Goal: Information Seeking & Learning: Learn about a topic

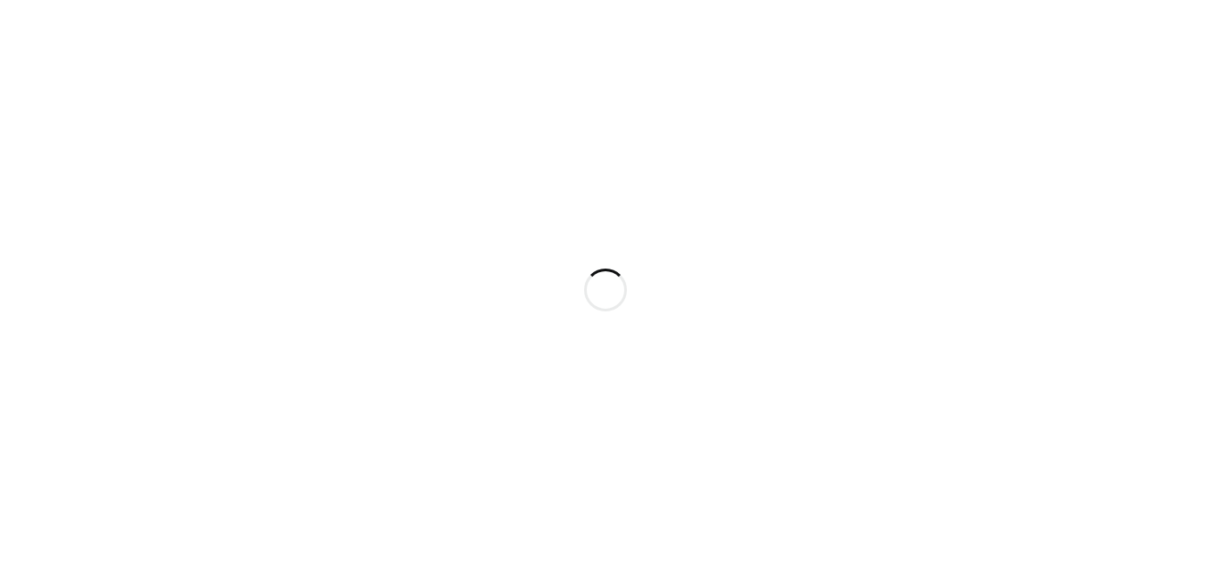
click at [873, 313] on div at bounding box center [605, 290] width 1211 height 580
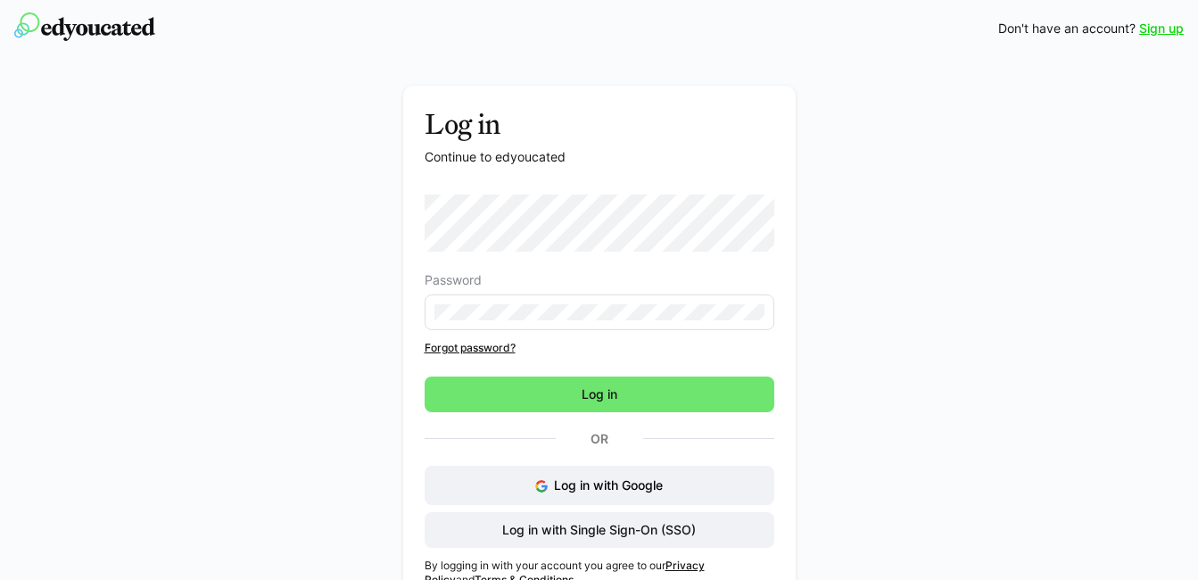
click at [1164, 28] on link "Sign up" at bounding box center [1161, 29] width 45 height 18
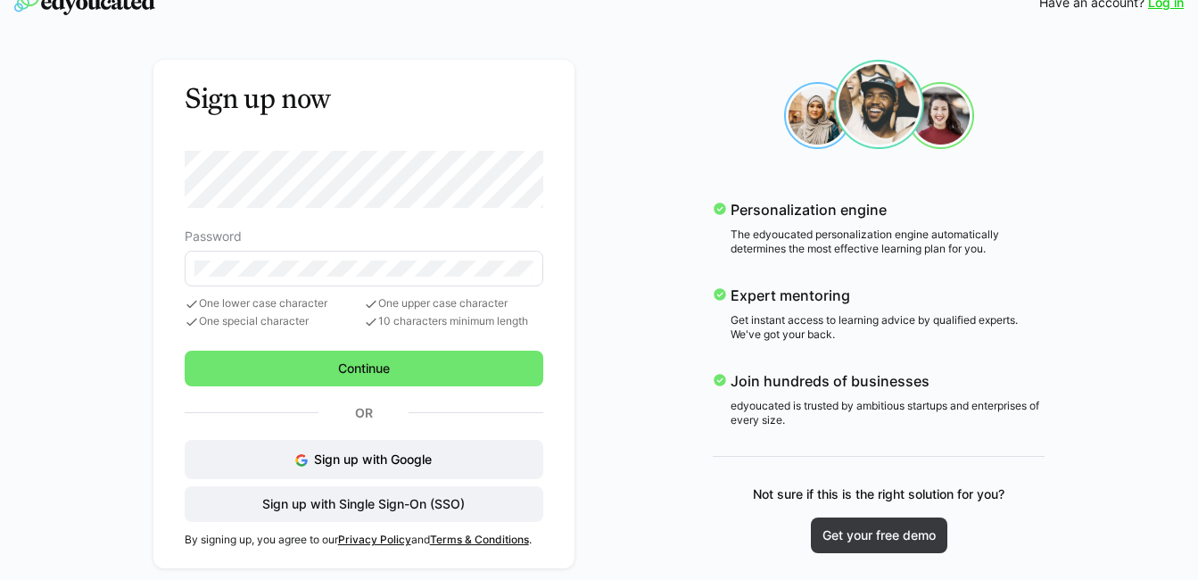
scroll to position [27, 0]
click at [265, 450] on button "Sign up with Google" at bounding box center [364, 458] width 359 height 39
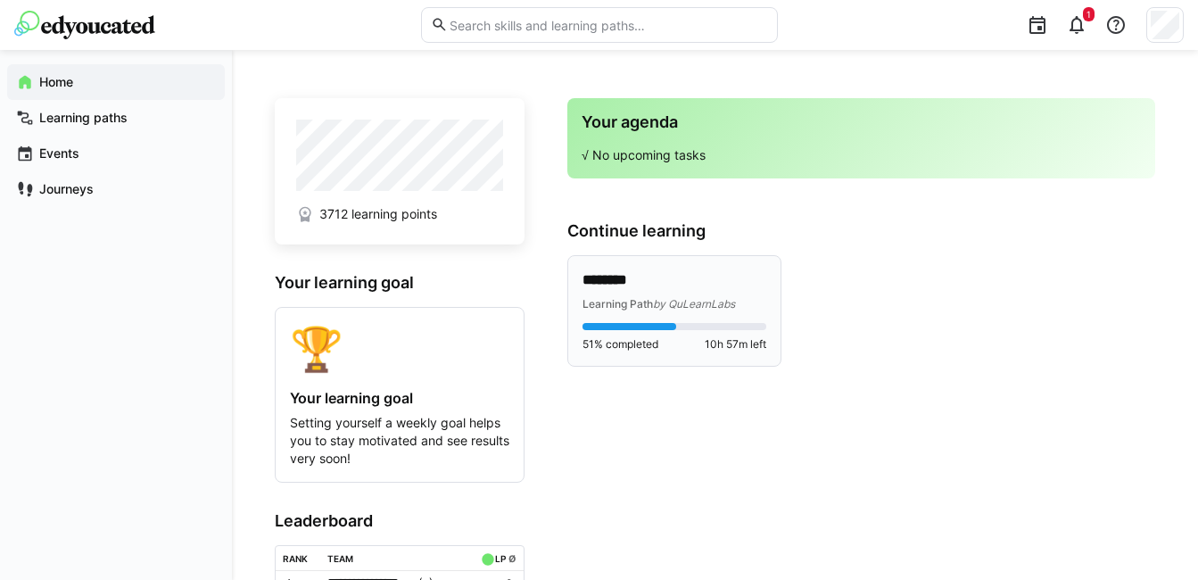
click at [657, 283] on p "********" at bounding box center [674, 280] width 184 height 21
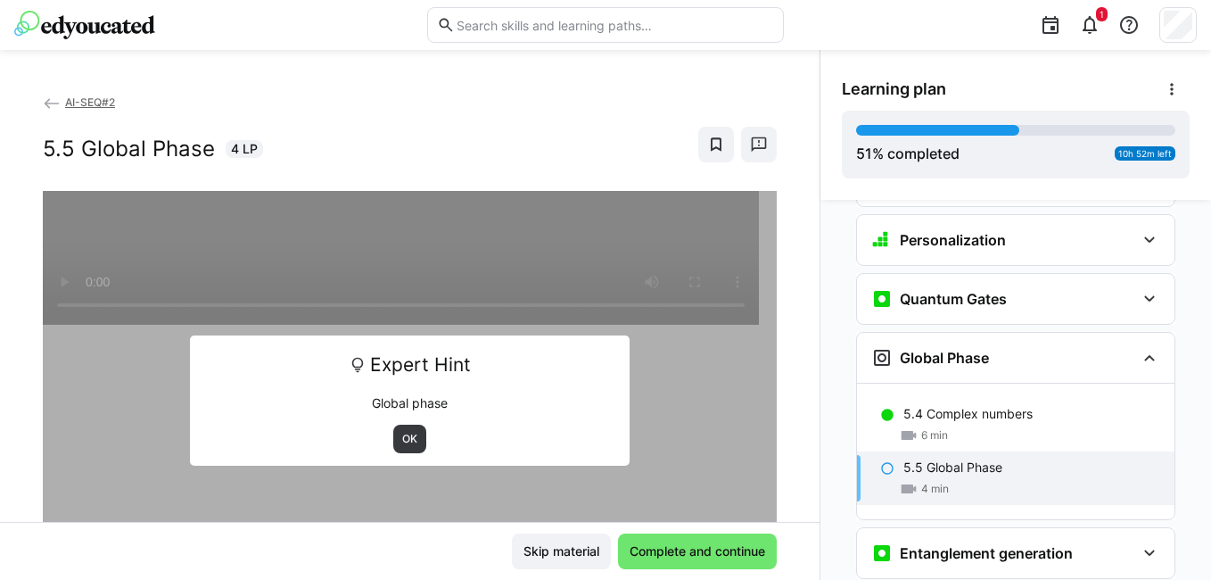
scroll to position [2248, 0]
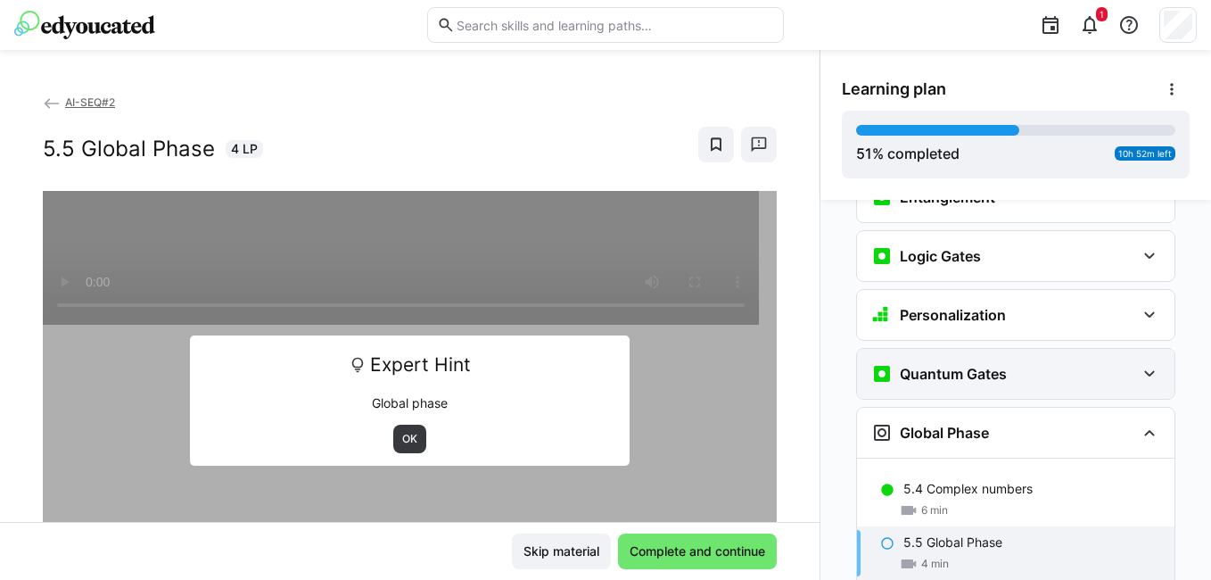
click at [972, 365] on h3 "Quantum Gates" at bounding box center [953, 374] width 107 height 18
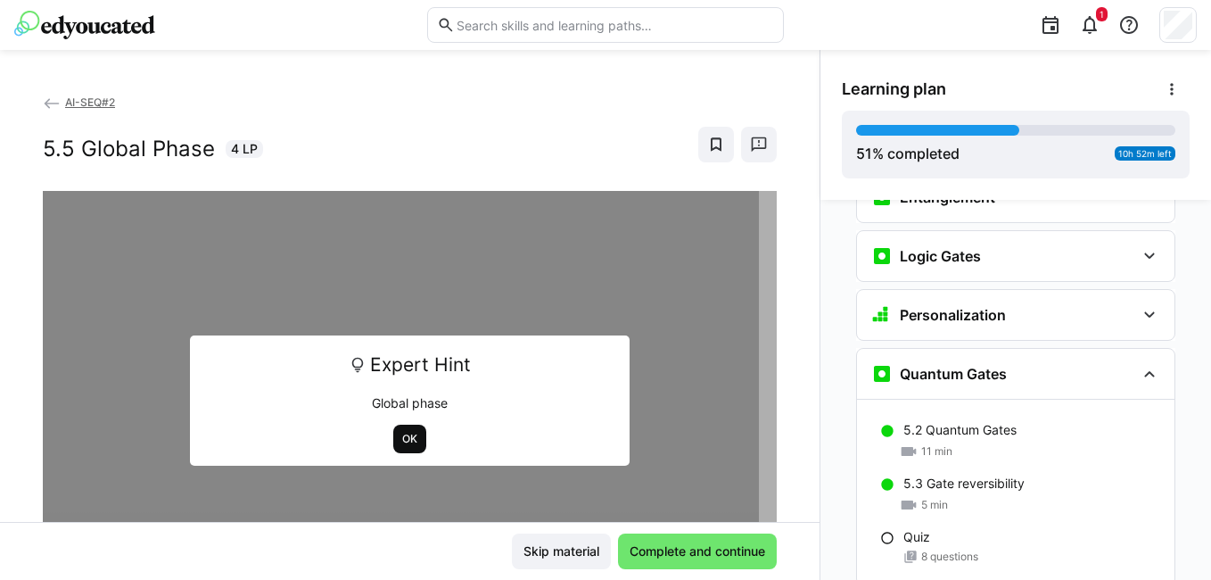
click at [409, 438] on span "OK" at bounding box center [410, 439] width 19 height 14
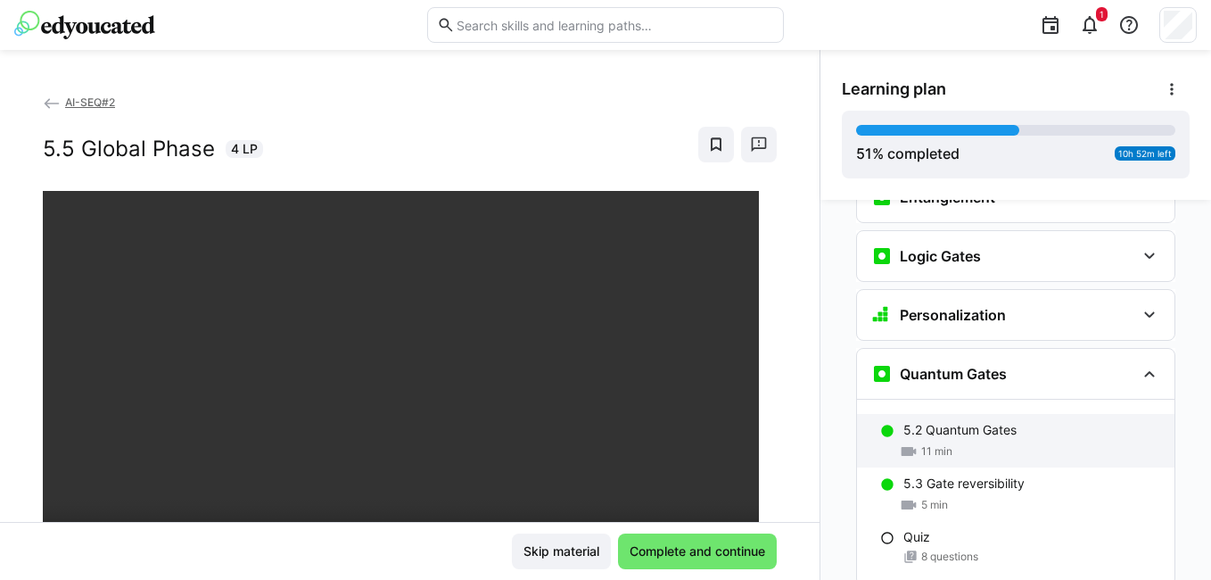
click at [1035, 421] on div "5.2 Quantum Gates" at bounding box center [1032, 430] width 257 height 18
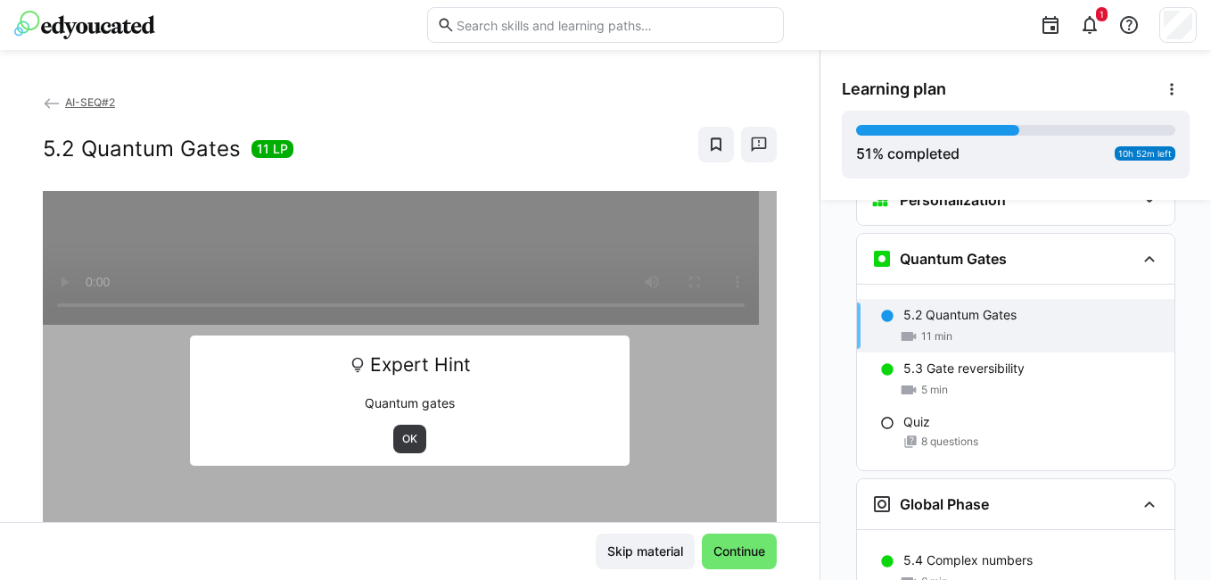
scroll to position [2367, 0]
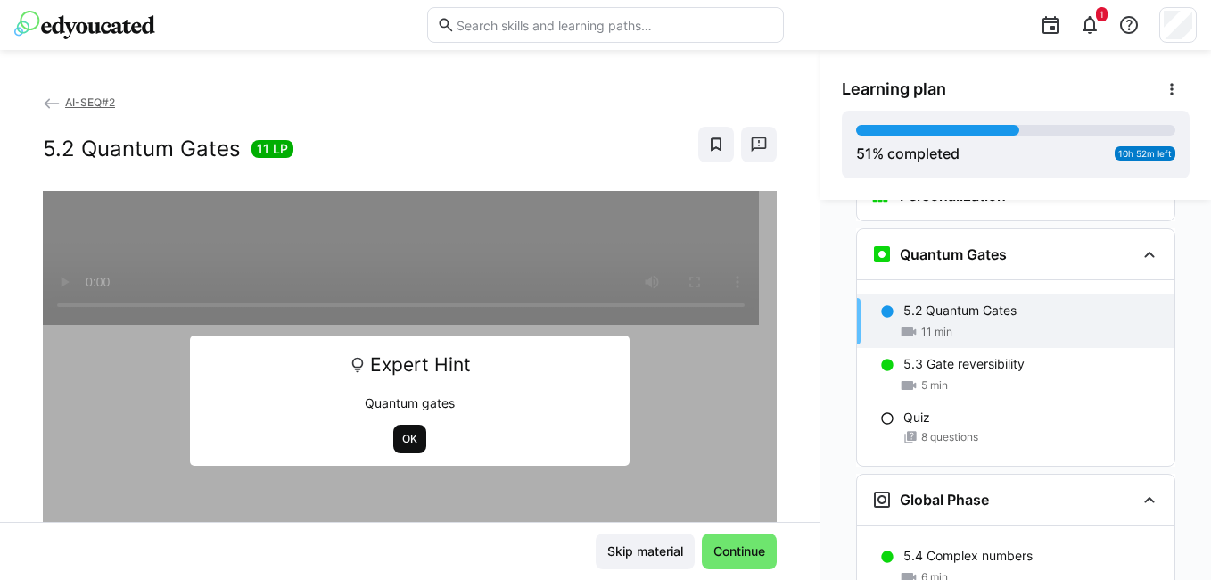
click at [401, 433] on span "OK" at bounding box center [410, 439] width 19 height 14
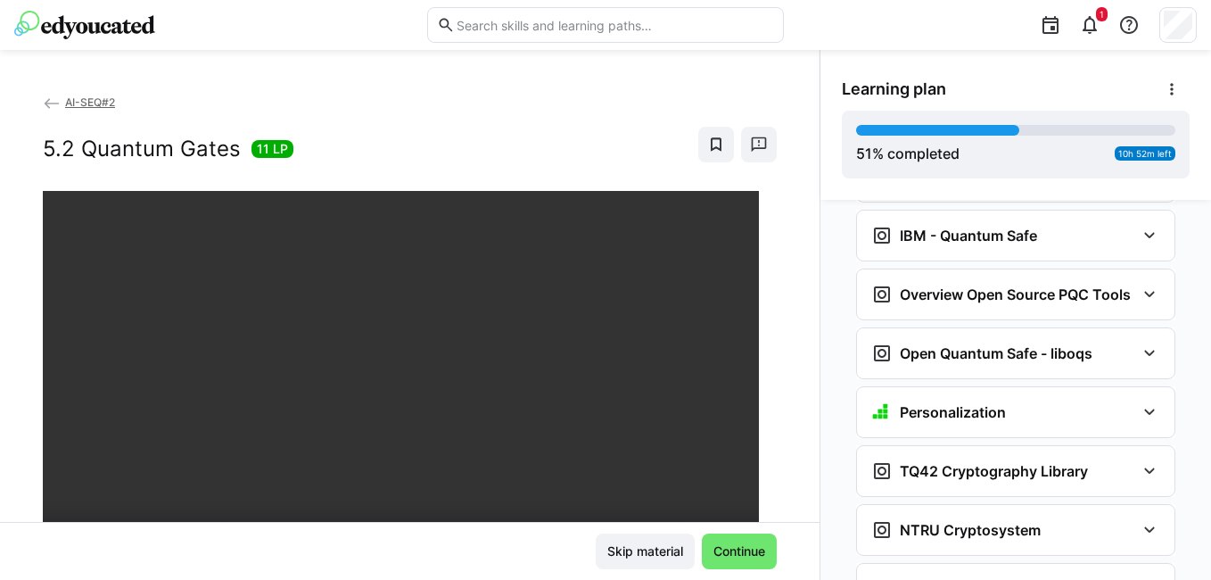
scroll to position [4844, 0]
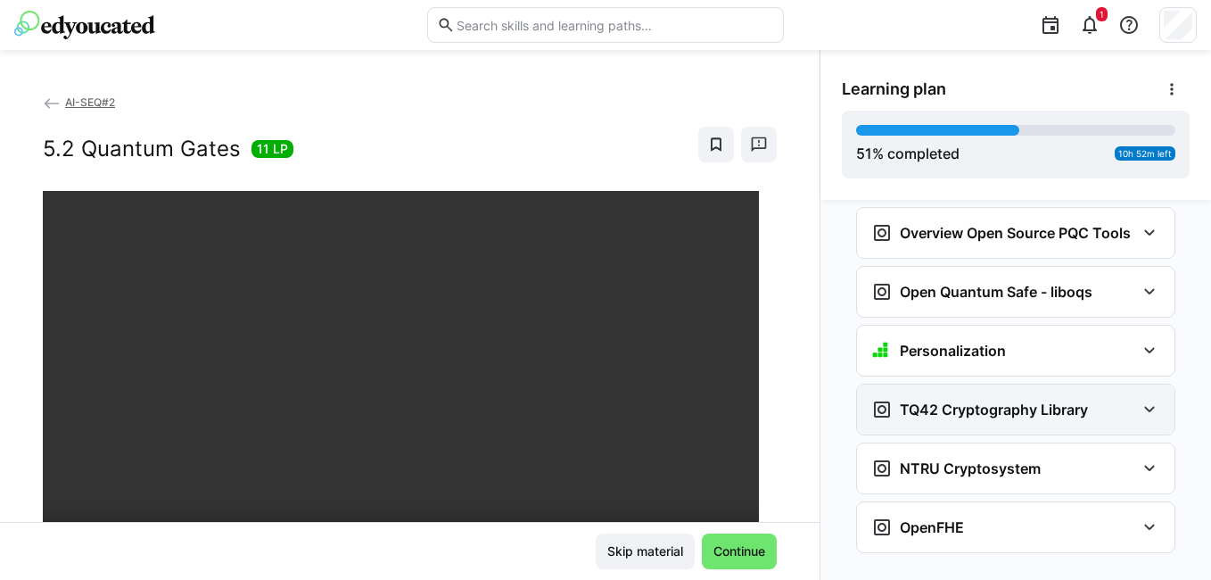
click at [968, 401] on h3 "TQ42 Cryptography Library" at bounding box center [994, 410] width 188 height 18
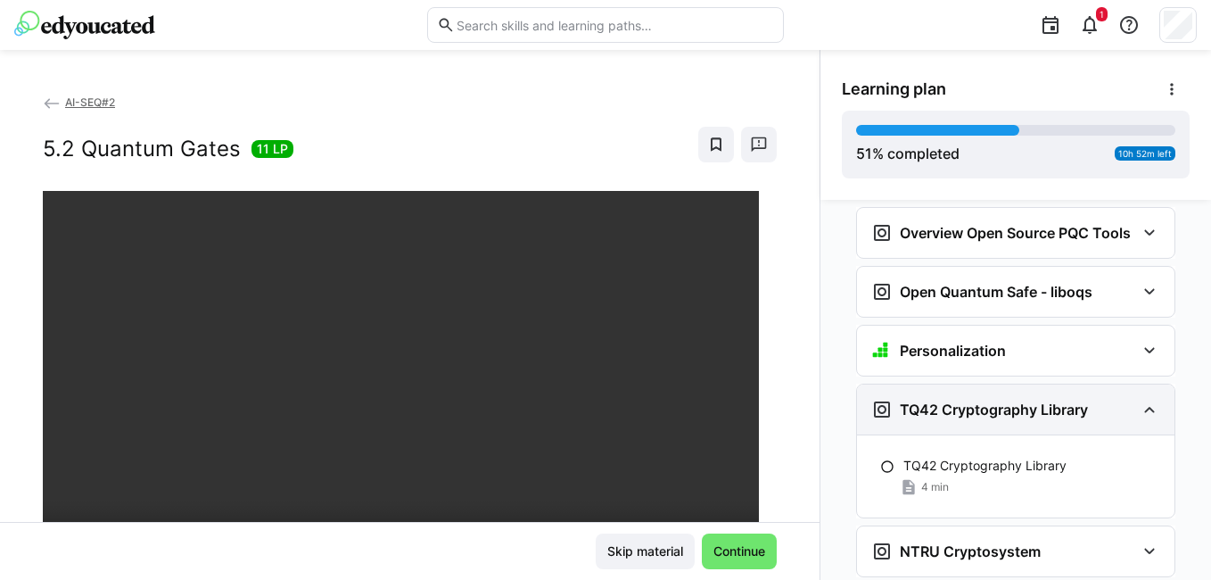
click at [968, 401] on h3 "TQ42 Cryptography Library" at bounding box center [994, 410] width 188 height 18
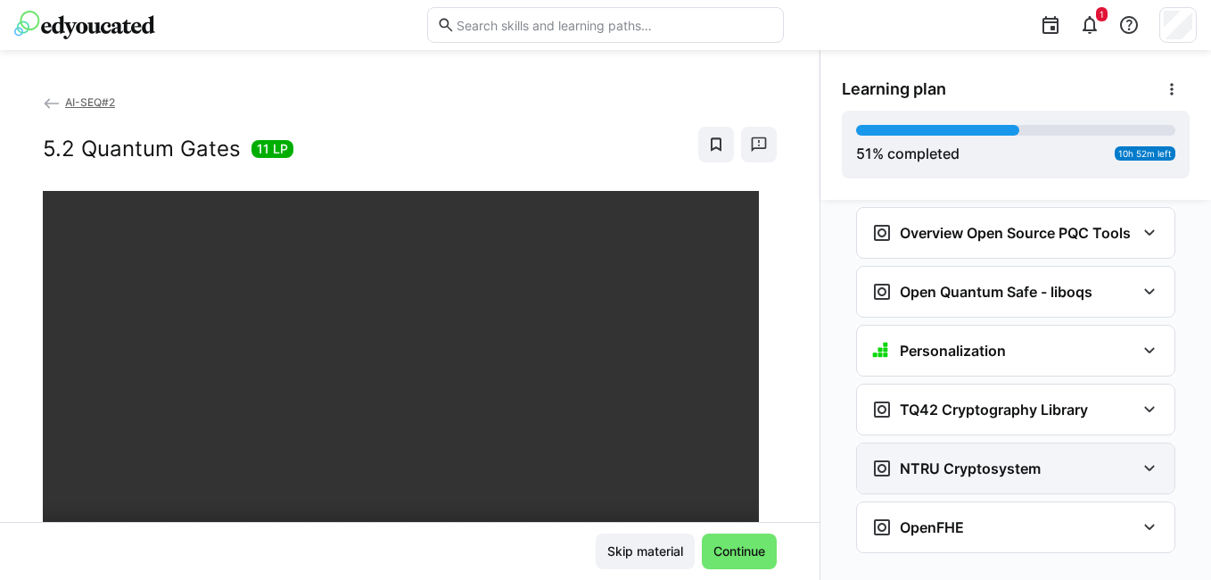
click at [957, 459] on h3 "NTRU Cryptosystem" at bounding box center [970, 468] width 141 height 18
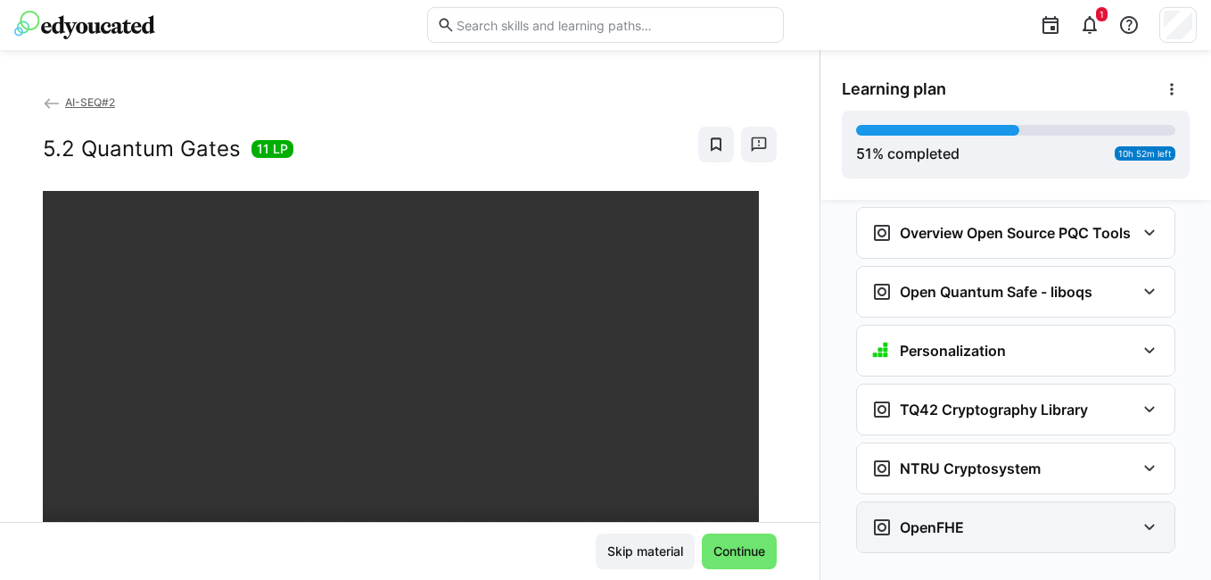
click at [926, 502] on div "OpenFHE" at bounding box center [1016, 527] width 318 height 50
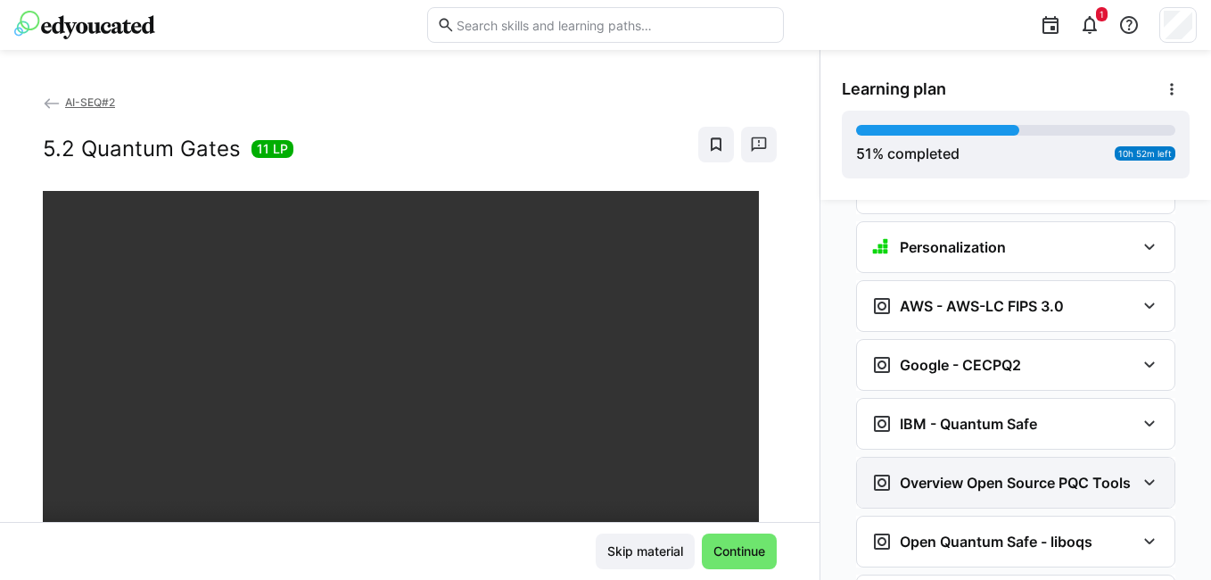
scroll to position [4576, 0]
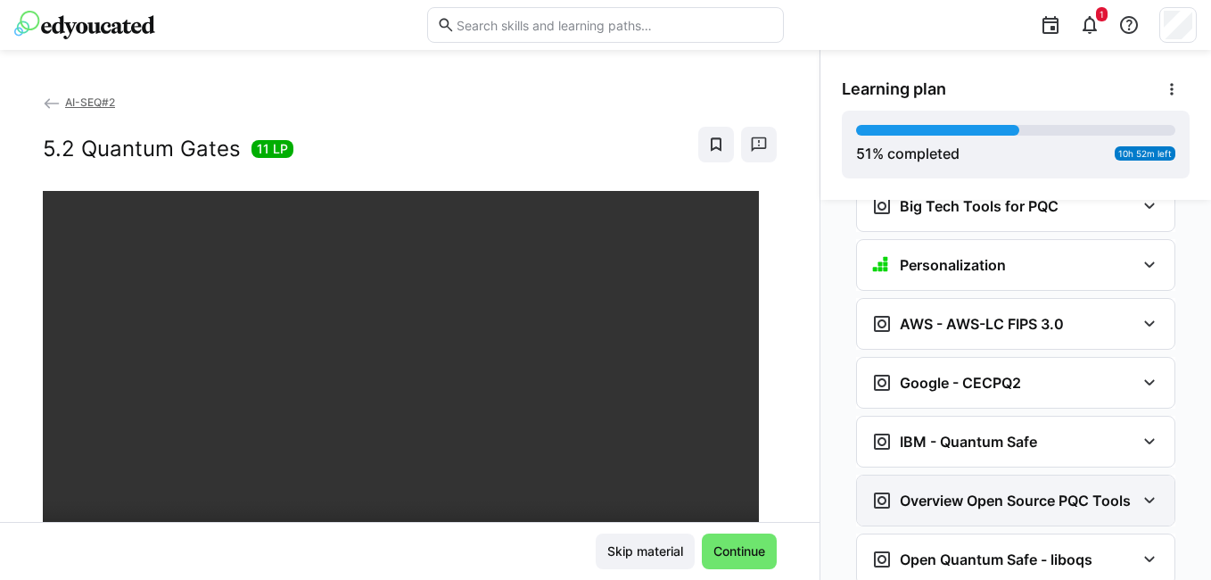
click at [926, 475] on div "Overview Open Source PQC Tools" at bounding box center [1016, 500] width 318 height 50
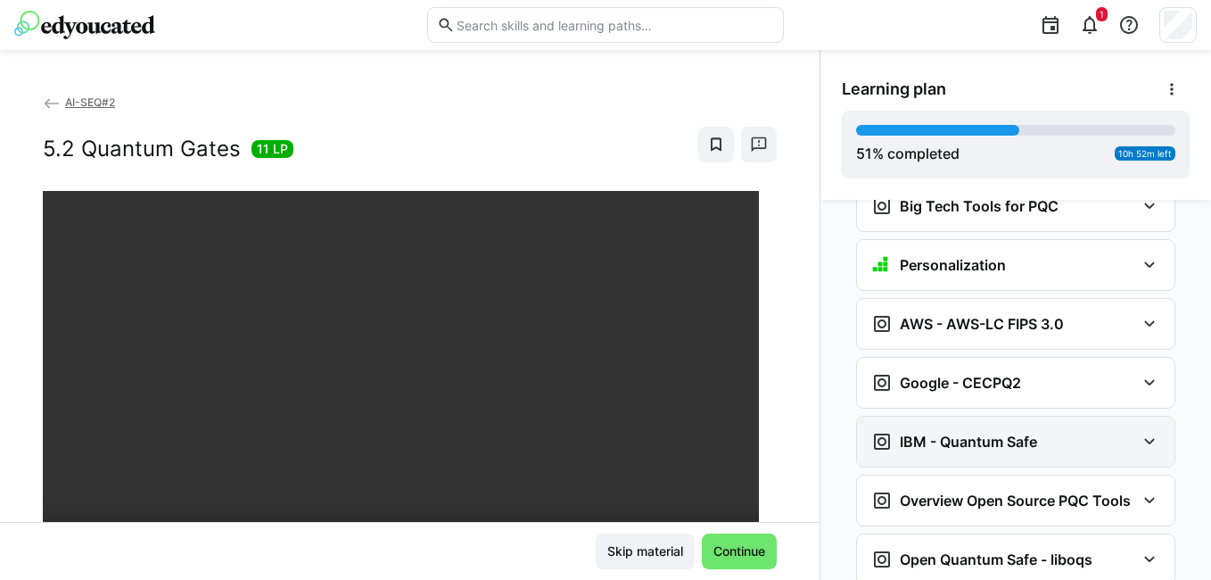
click at [926, 433] on h3 "IBM - Quantum Safe" at bounding box center [968, 442] width 137 height 18
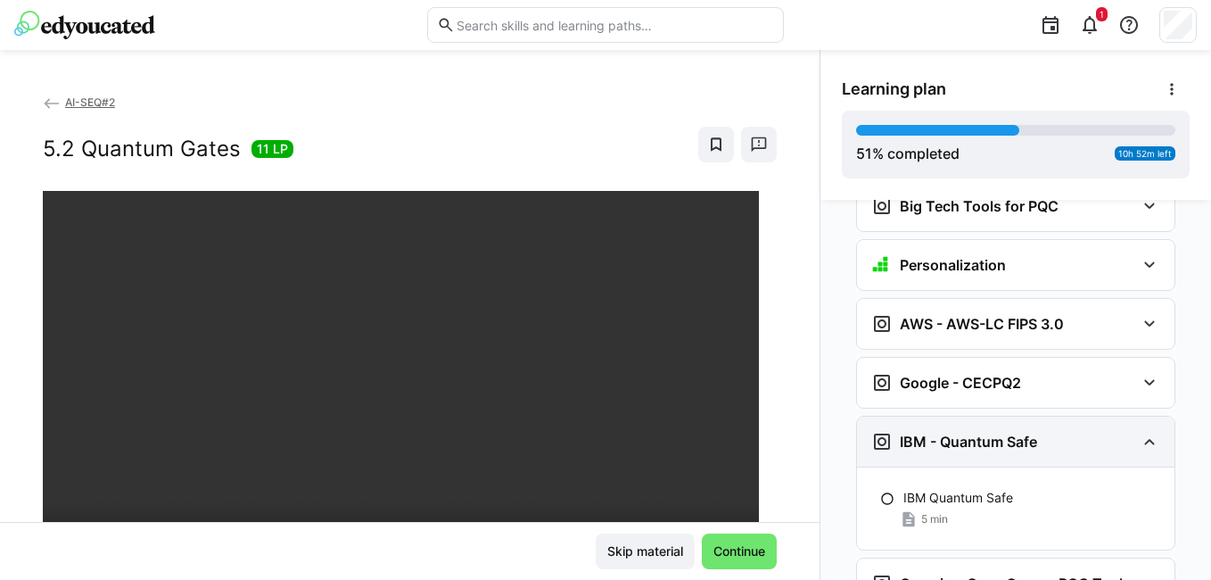
click at [926, 433] on h3 "IBM - Quantum Safe" at bounding box center [968, 442] width 137 height 18
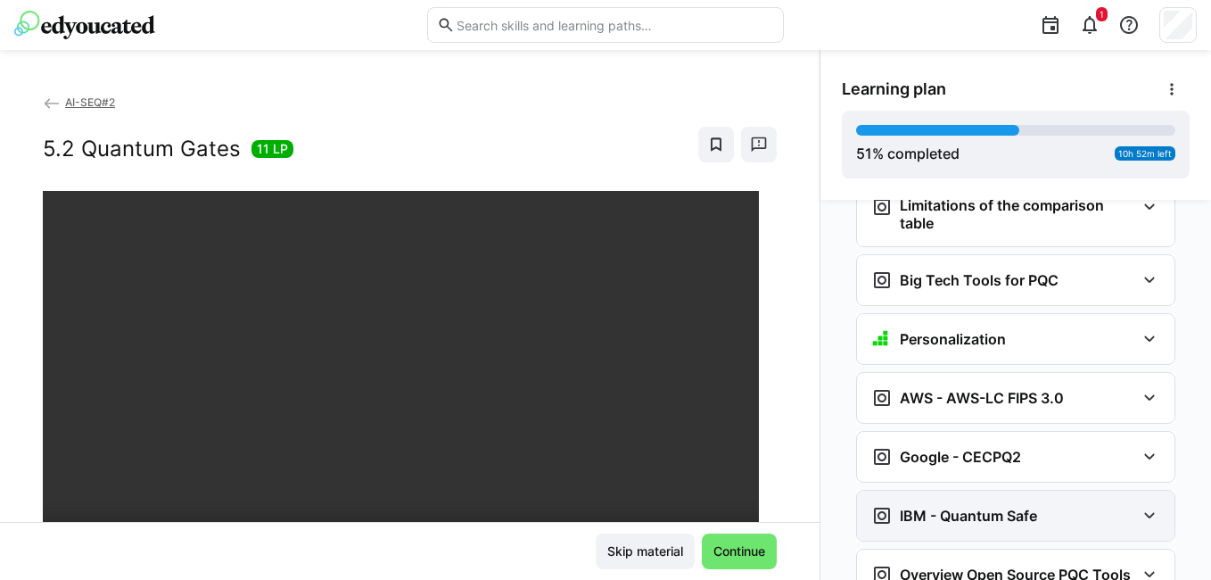
scroll to position [4487, 0]
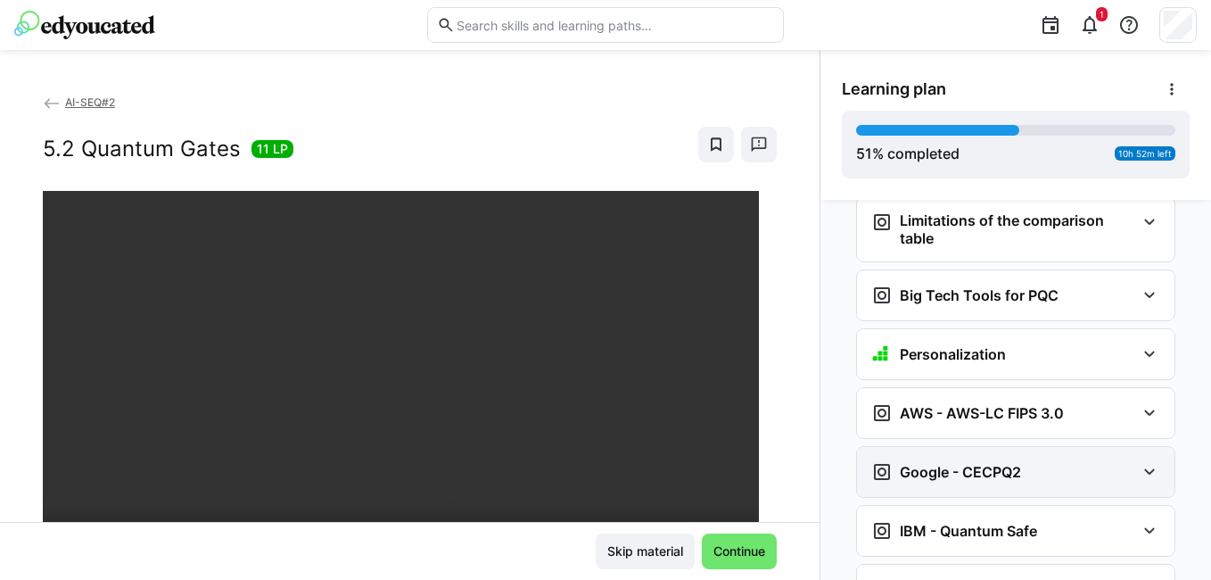
click at [925, 447] on div "Google - CECPQ2" at bounding box center [1016, 472] width 318 height 50
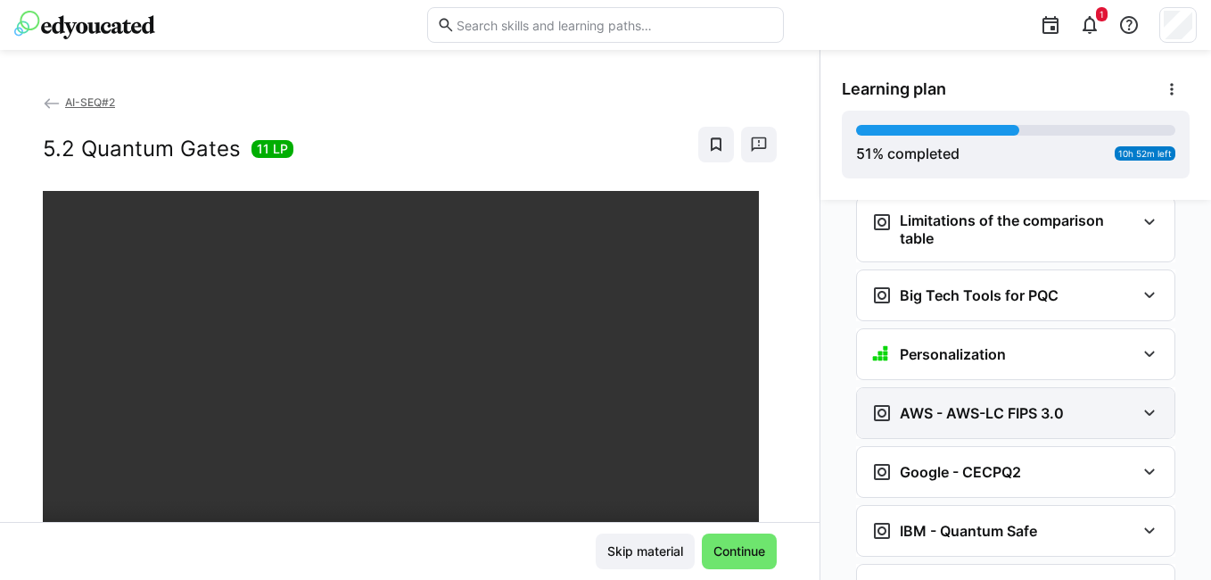
click at [925, 402] on div "AWS - AWS-LC FIPS 3.0" at bounding box center [967, 412] width 193 height 21
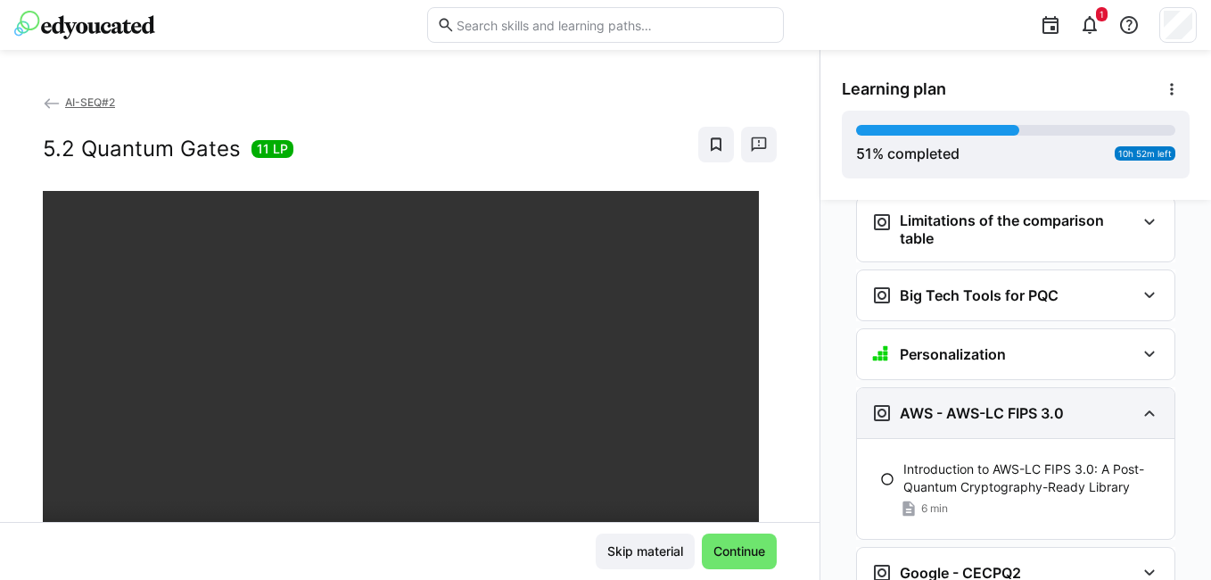
click at [925, 402] on div "AWS - AWS-LC FIPS 3.0" at bounding box center [967, 412] width 193 height 21
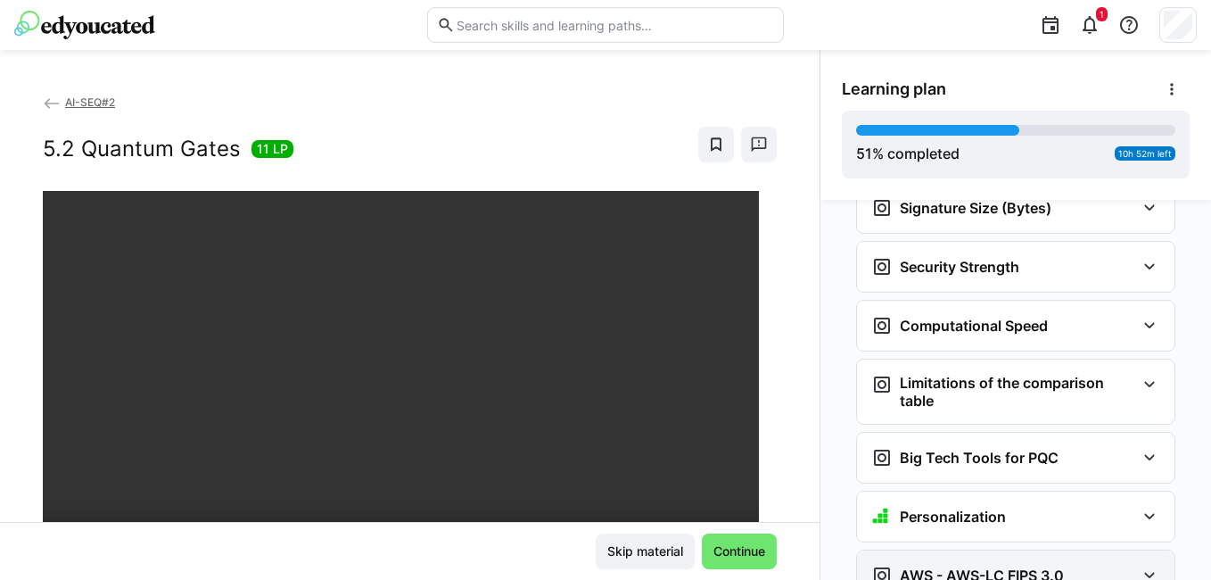
scroll to position [4308, 0]
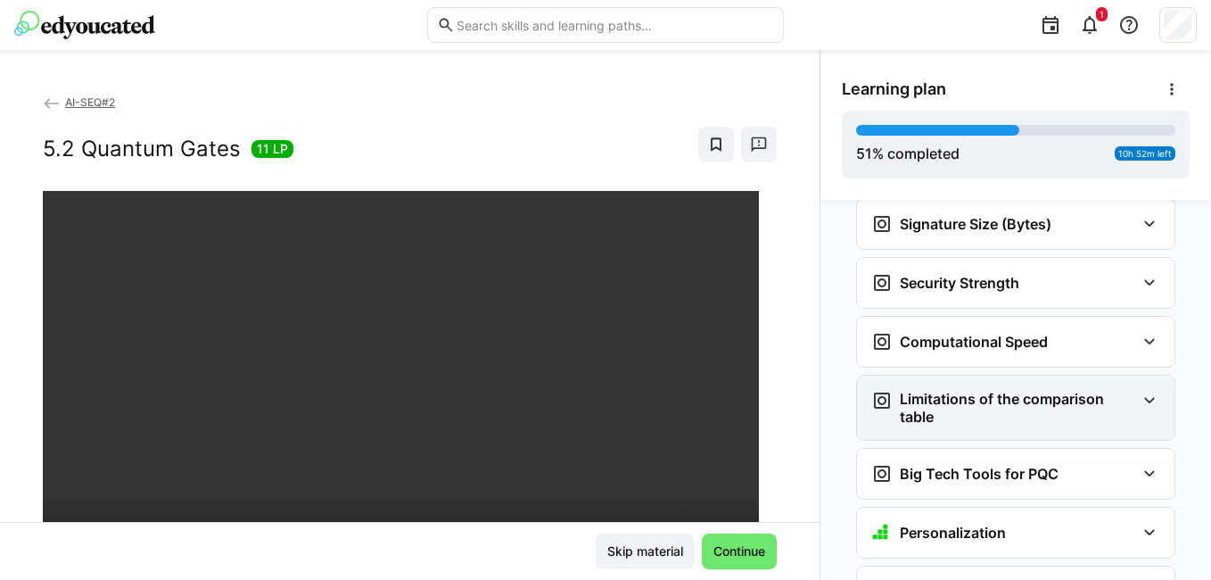
click at [925, 392] on h3 "Limitations of the comparison table" at bounding box center [1017, 408] width 235 height 36
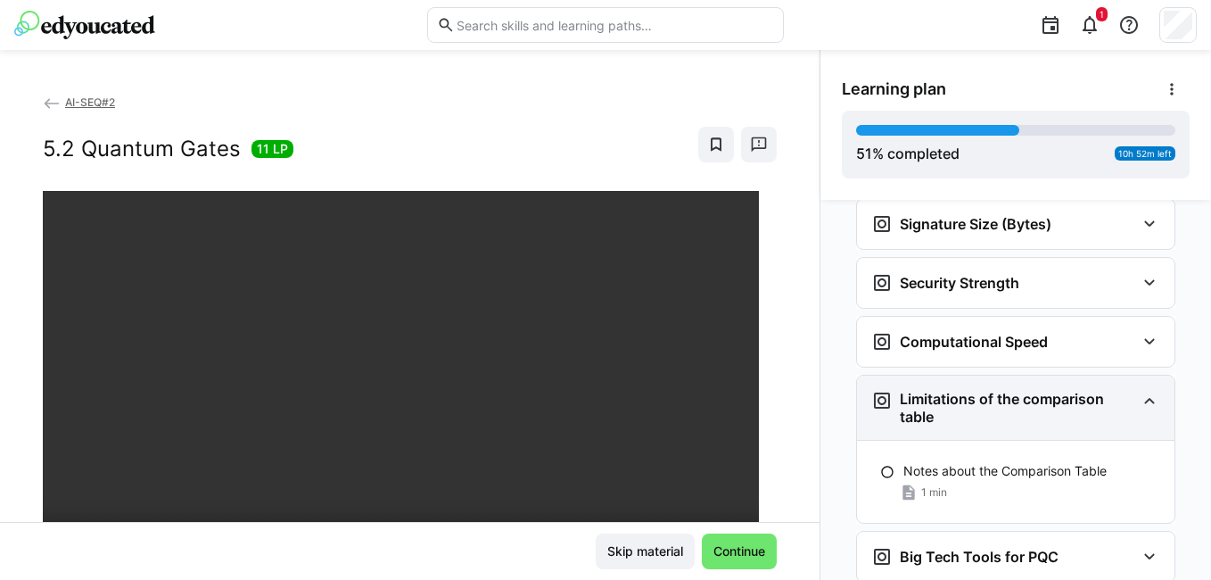
click at [925, 392] on h3 "Limitations of the comparison table" at bounding box center [1017, 408] width 235 height 36
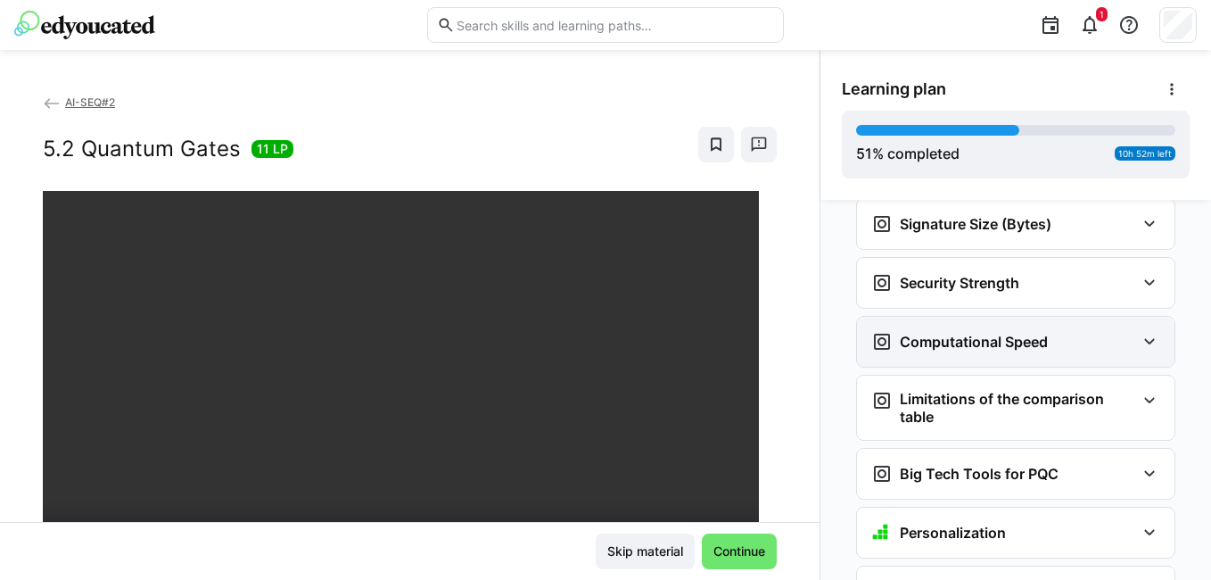
click at [920, 324] on div "Computational Speed" at bounding box center [1016, 342] width 318 height 50
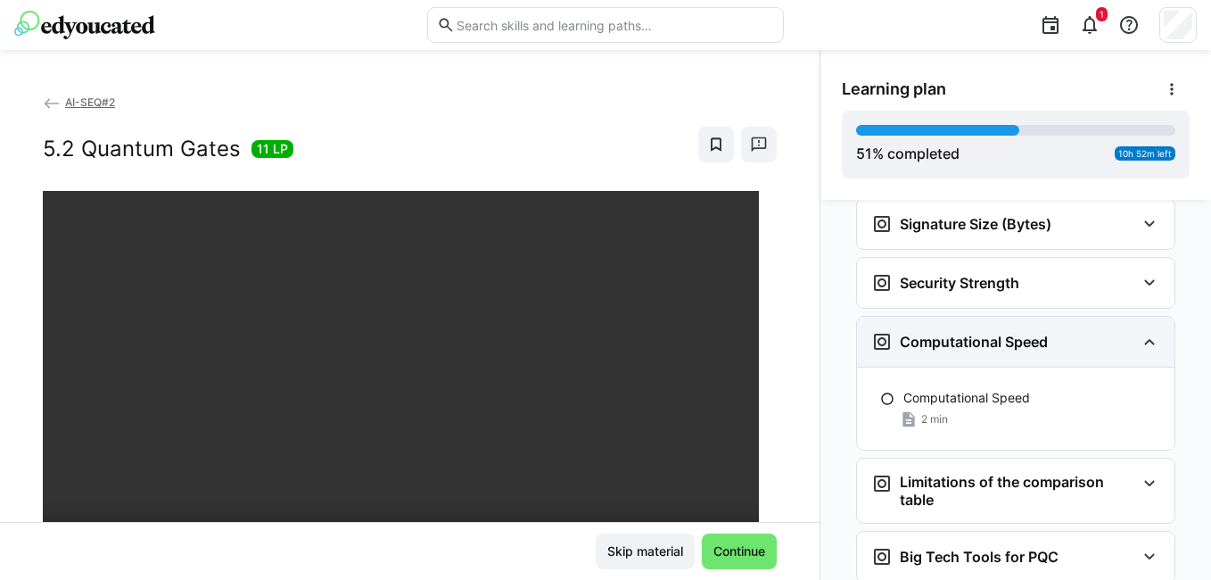
click at [920, 331] on div "Computational Speed" at bounding box center [959, 341] width 177 height 21
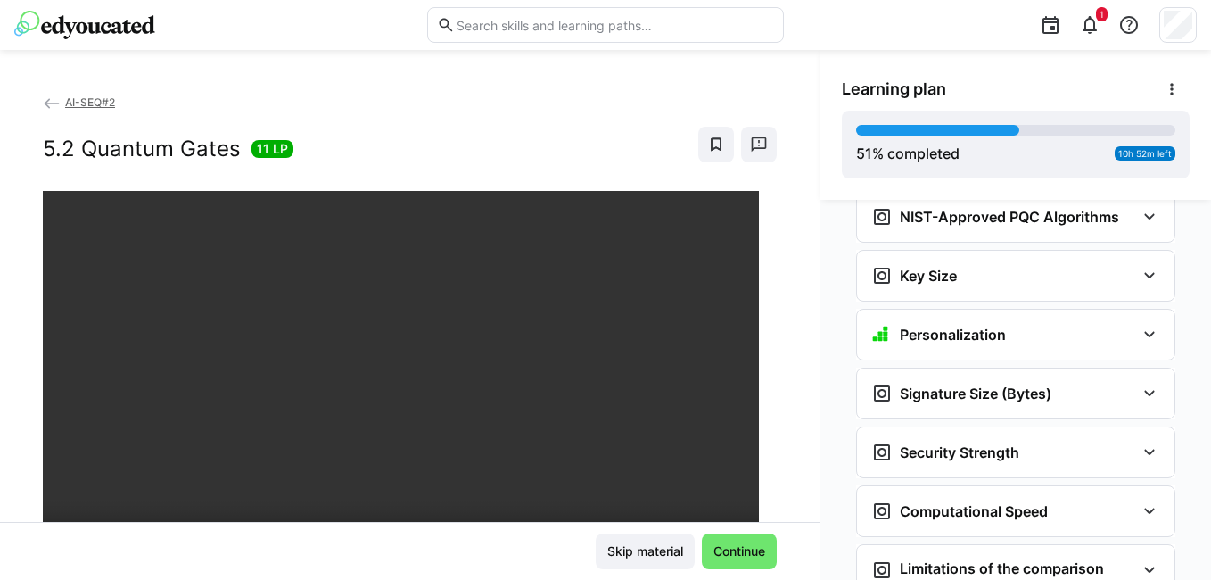
scroll to position [4130, 0]
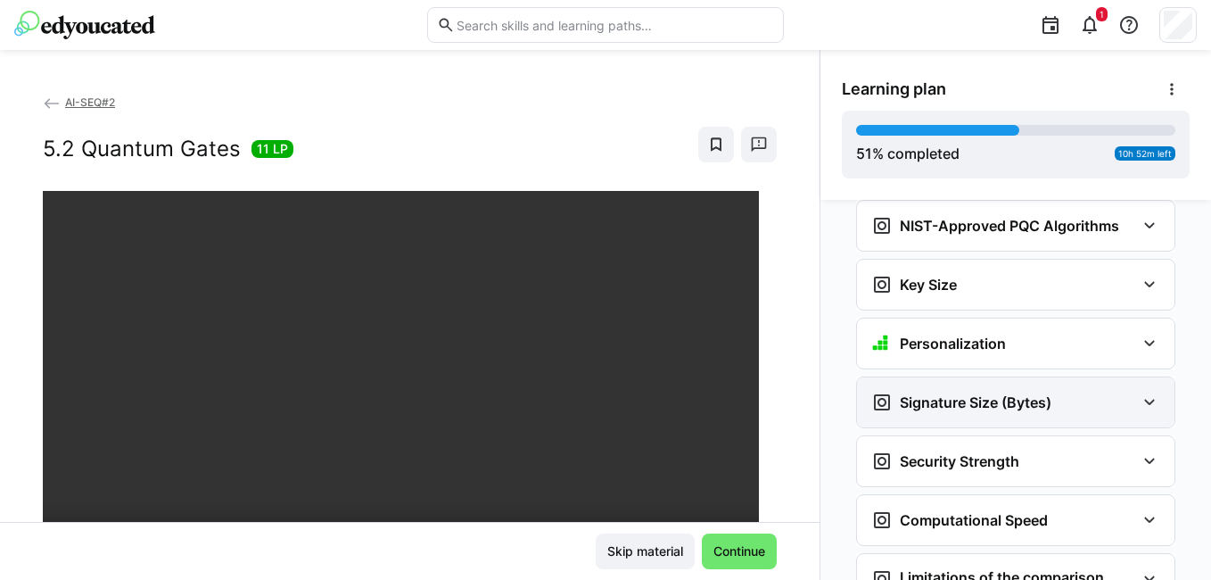
click at [915, 377] on div "Signature Size (Bytes)" at bounding box center [1016, 402] width 318 height 50
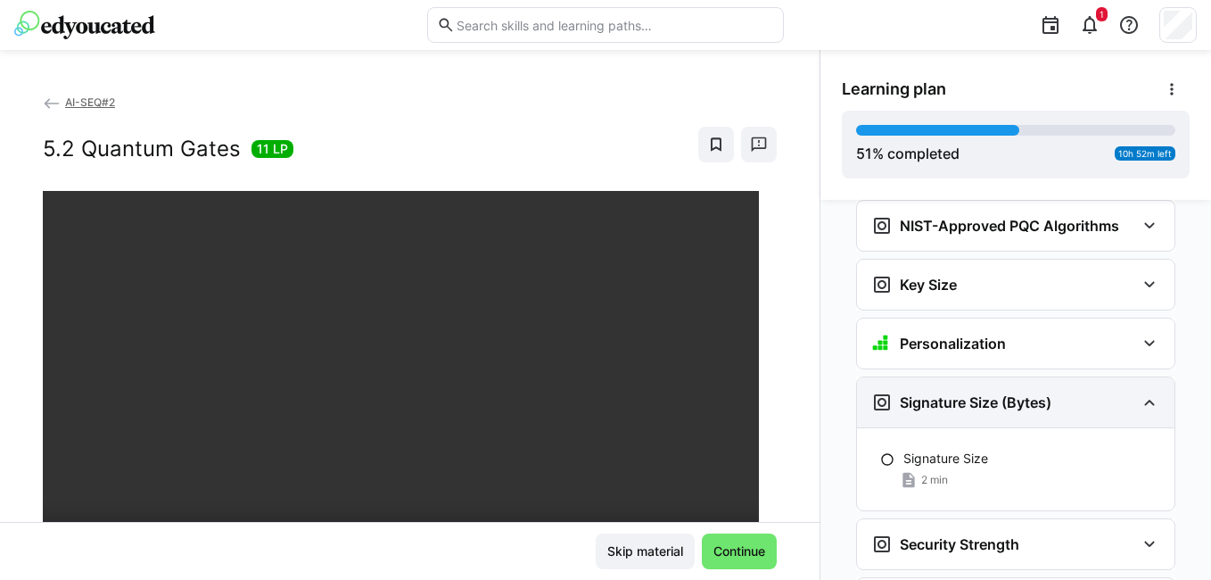
click at [915, 377] on div "Signature Size (Bytes)" at bounding box center [1016, 402] width 318 height 50
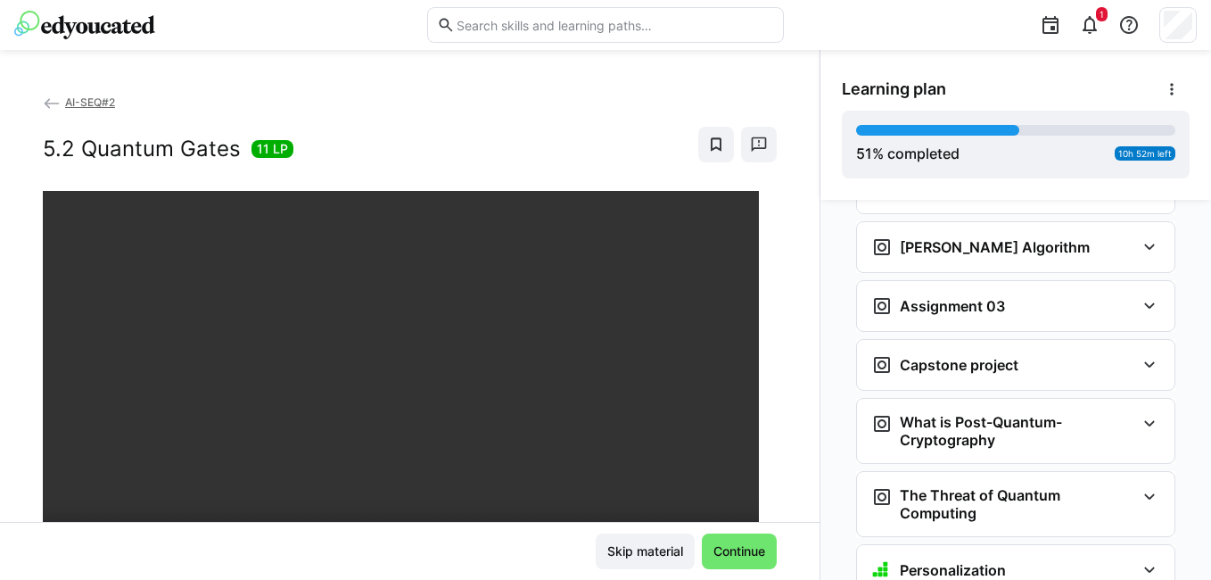
scroll to position [3149, 0]
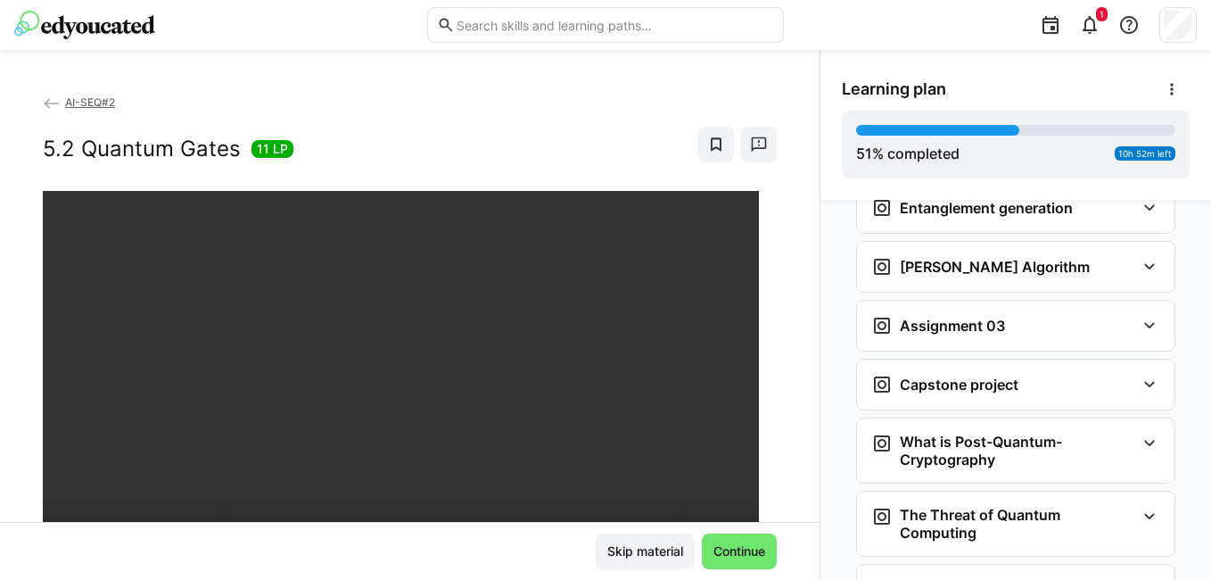
click at [915, 376] on h3 "Capstone project" at bounding box center [959, 385] width 119 height 18
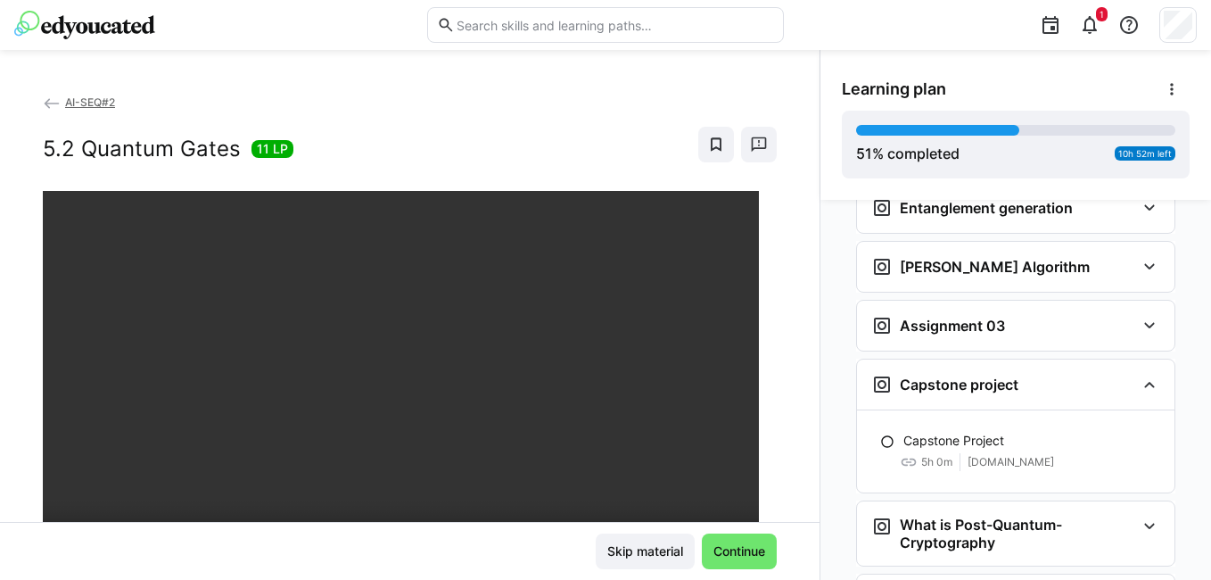
click at [915, 376] on h3 "Capstone project" at bounding box center [959, 385] width 119 height 18
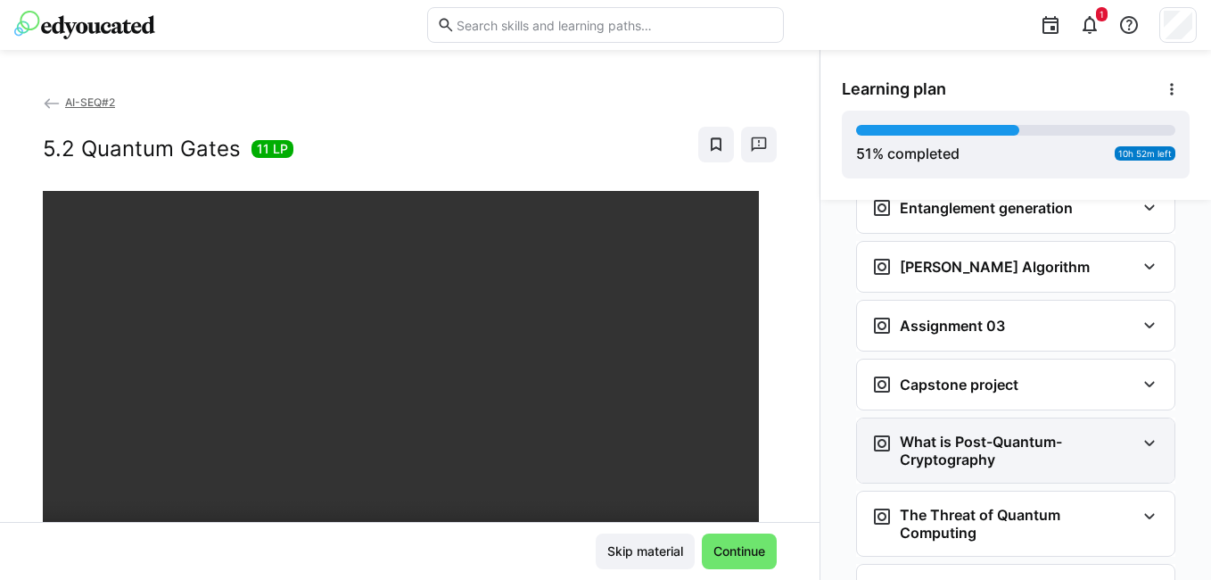
click at [907, 433] on h3 "What is Post-Quantum-Cryptography" at bounding box center [1017, 451] width 235 height 36
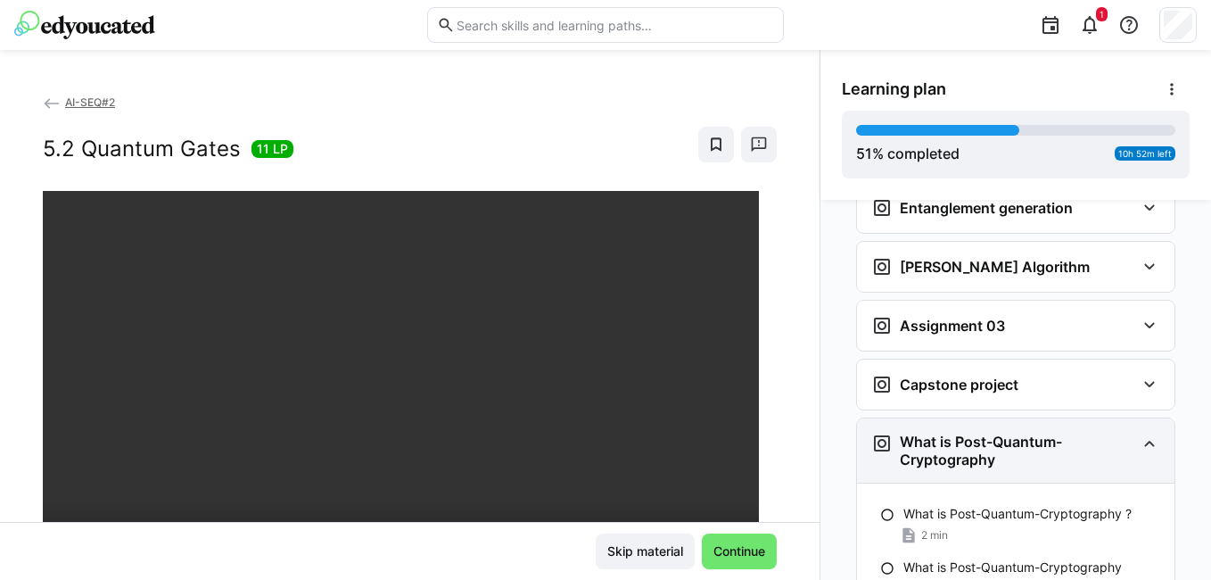
click at [907, 433] on h3 "What is Post-Quantum-Cryptography" at bounding box center [1017, 451] width 235 height 36
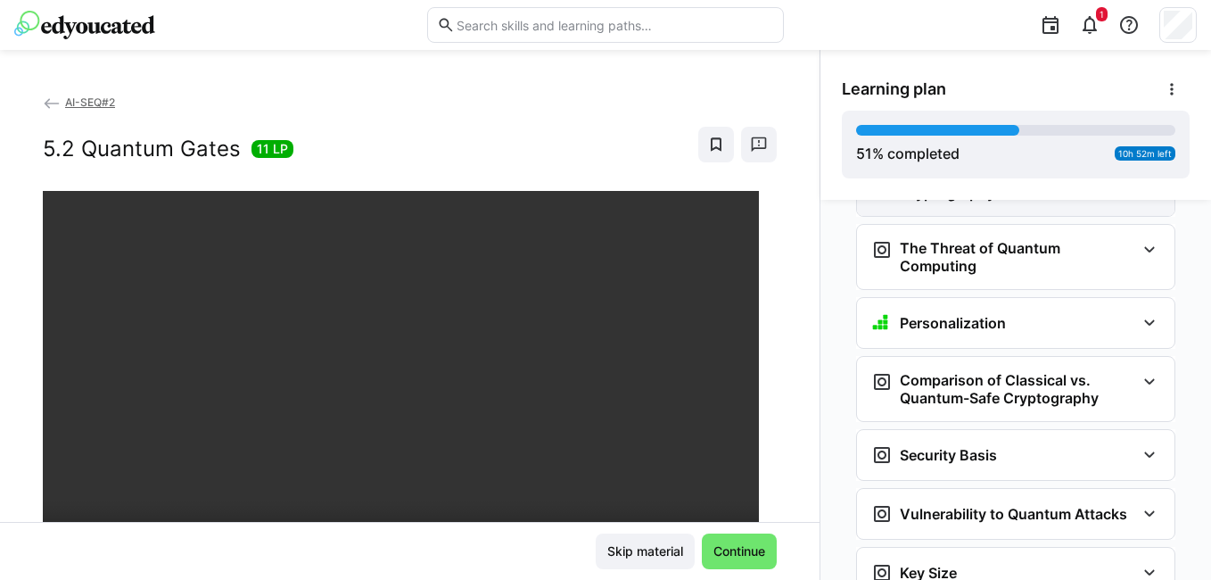
scroll to position [3416, 0]
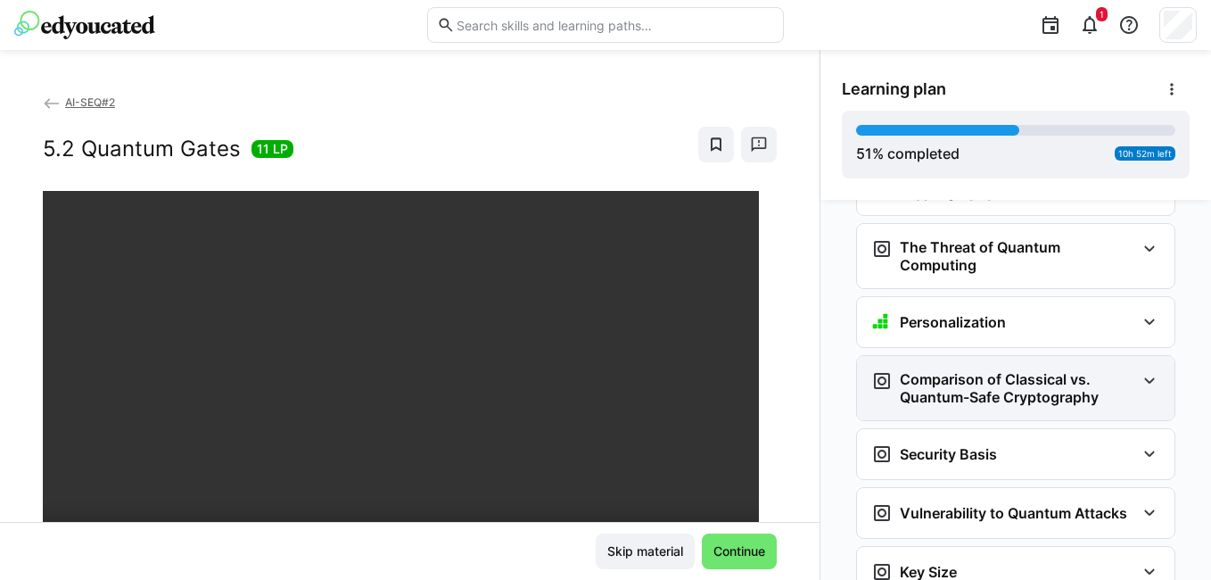
click at [920, 370] on h3 "Comparison of Classical vs. Quantum-Safe Cryptography" at bounding box center [1017, 388] width 235 height 36
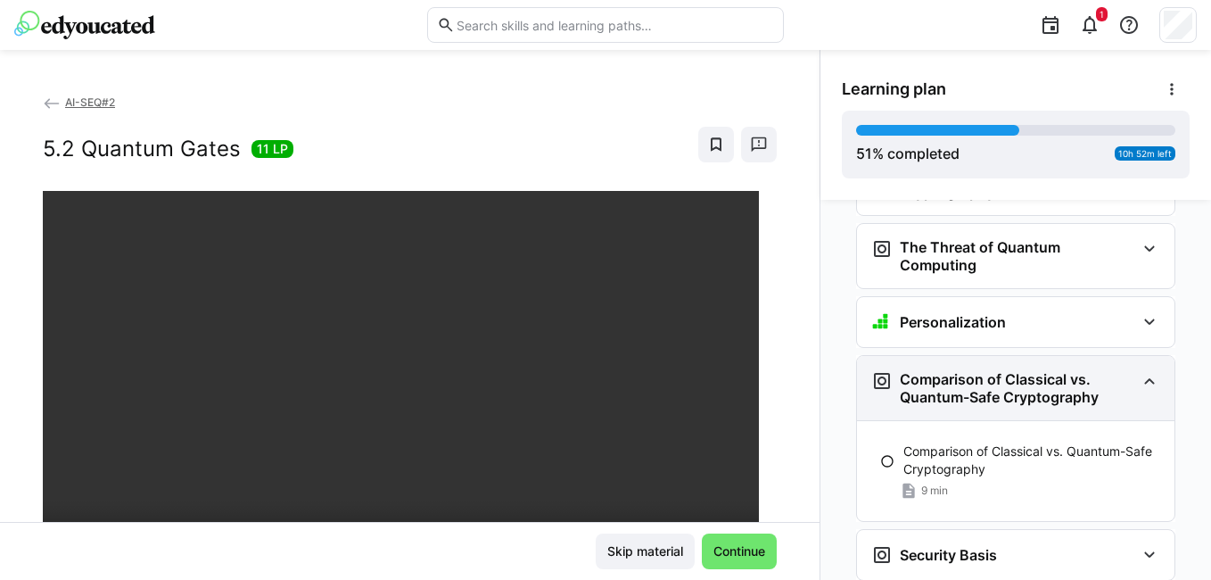
click at [920, 370] on h3 "Comparison of Classical vs. Quantum-Safe Cryptography" at bounding box center [1017, 388] width 235 height 36
